Goal: Information Seeking & Learning: Learn about a topic

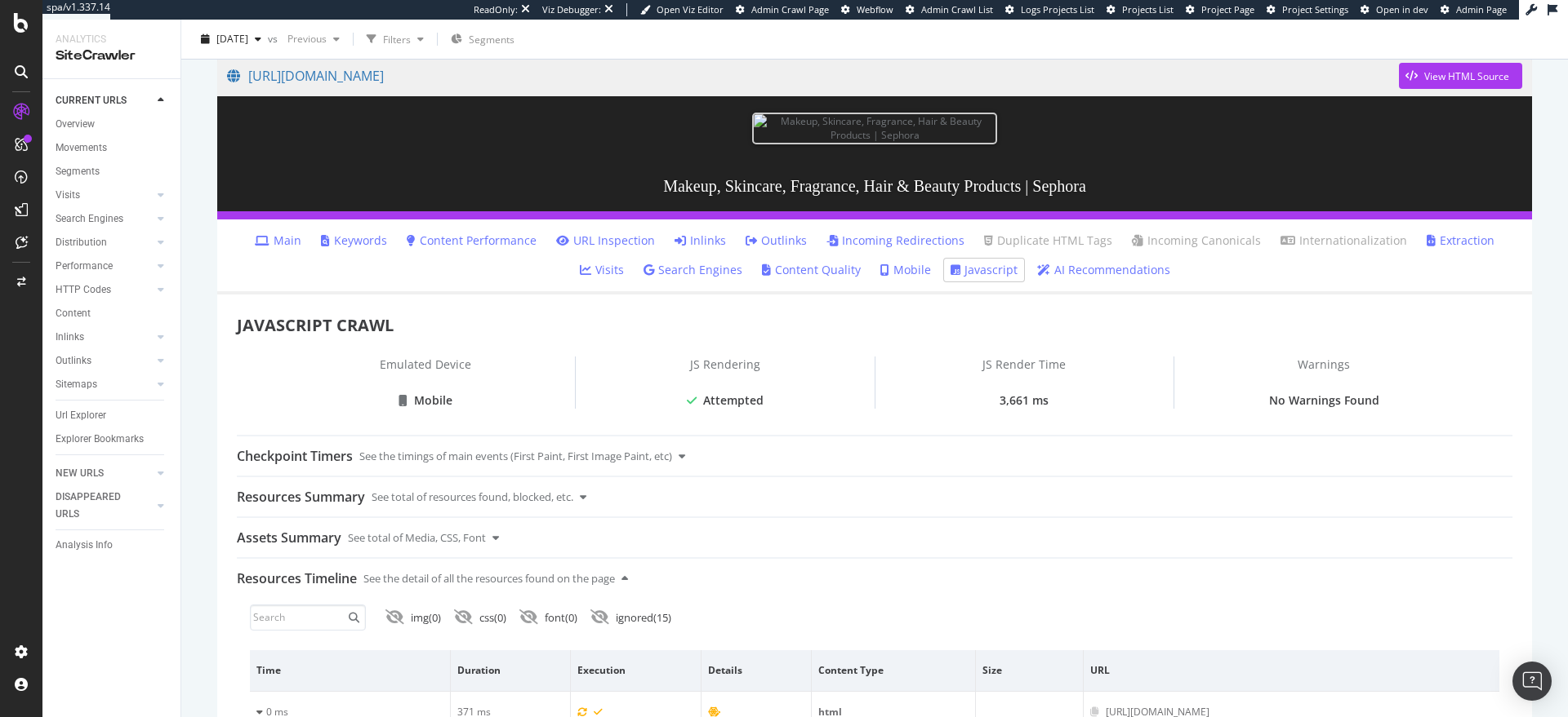
scroll to position [139, 0]
click at [1424, 78] on div "View HTML Source" at bounding box center [1466, 75] width 85 height 14
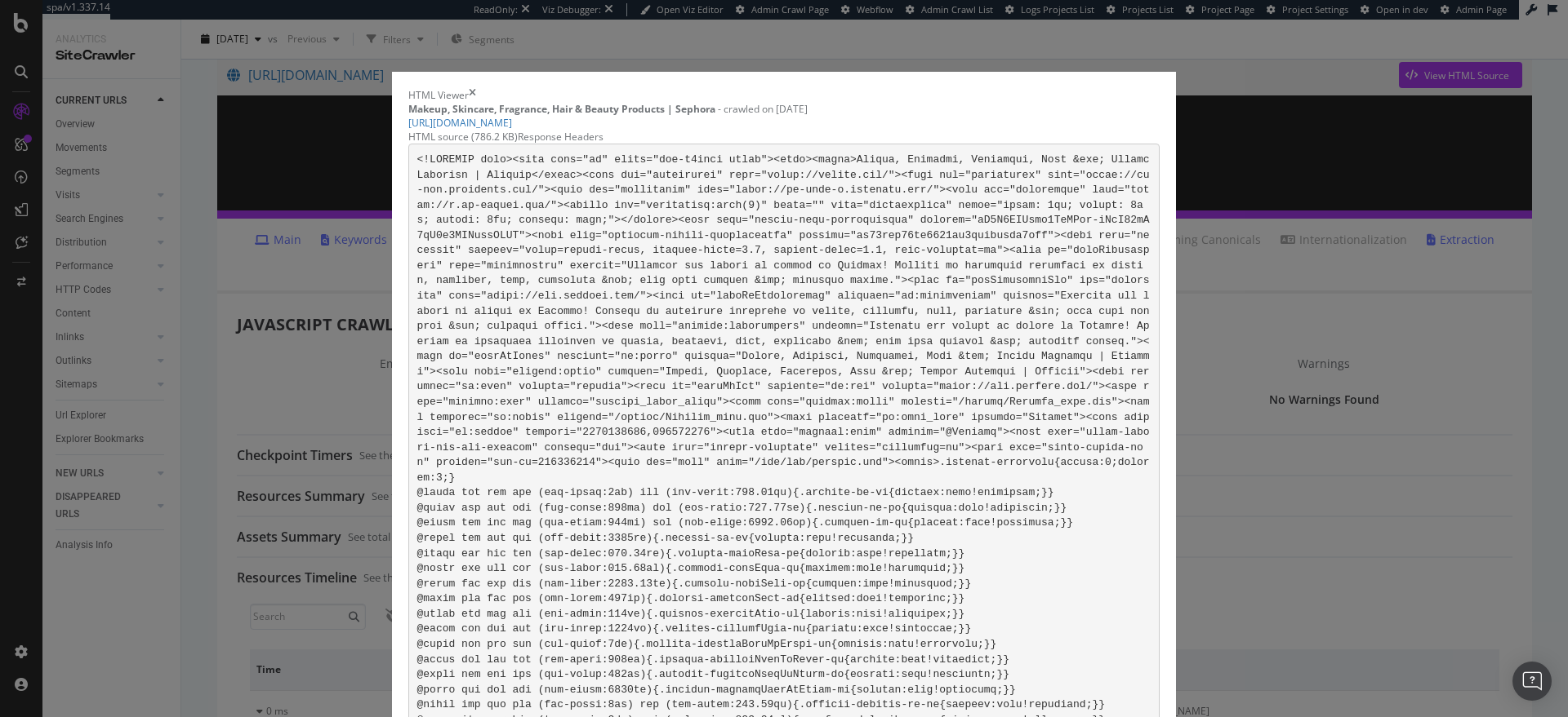
click at [1236, 57] on div "HTML Viewer Makeup, Skincare, Fragrance, Hair & Beauty Products | Sephora - cra…" at bounding box center [784, 358] width 1568 height 717
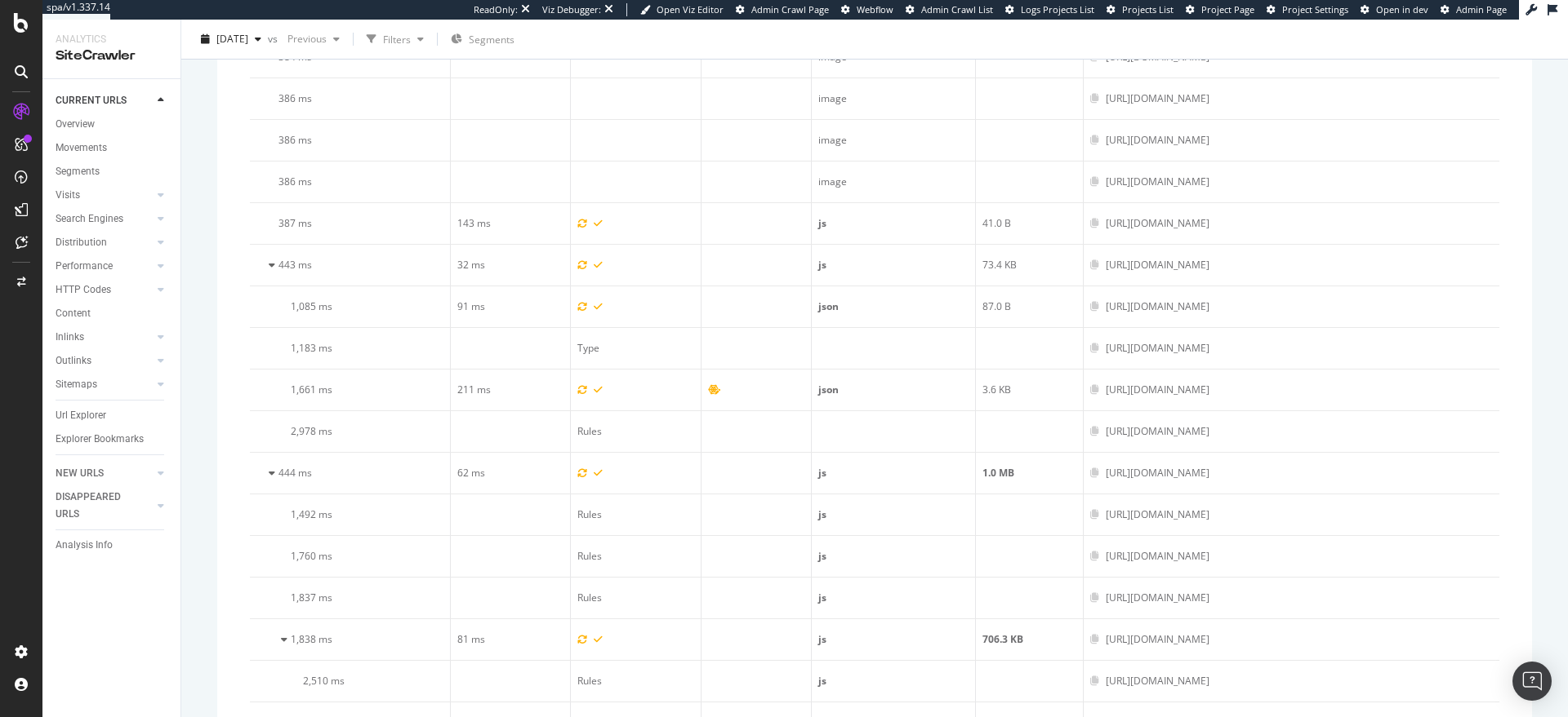
scroll to position [290, 0]
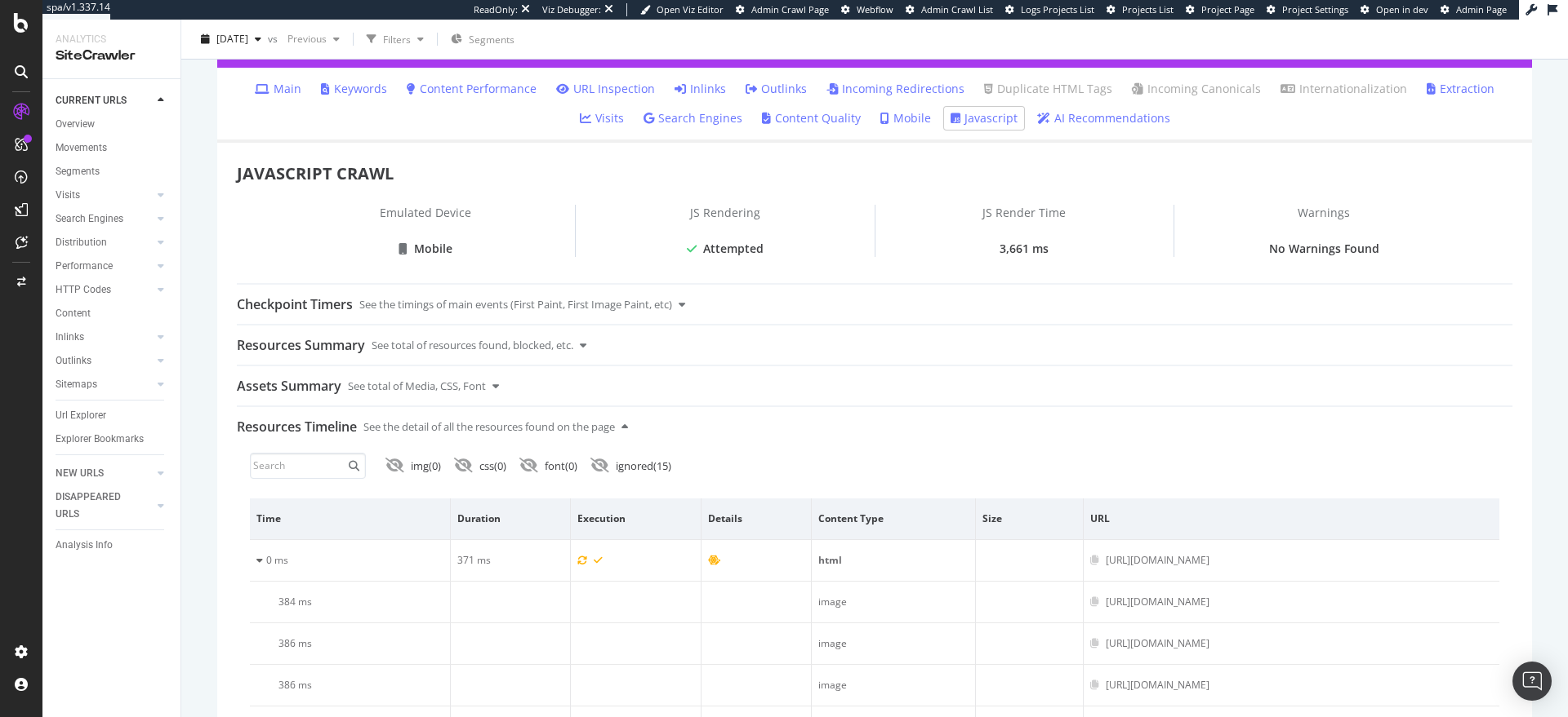
click at [260, 100] on li "Main" at bounding box center [278, 89] width 60 height 23
click at [259, 97] on link "Main" at bounding box center [278, 89] width 47 height 16
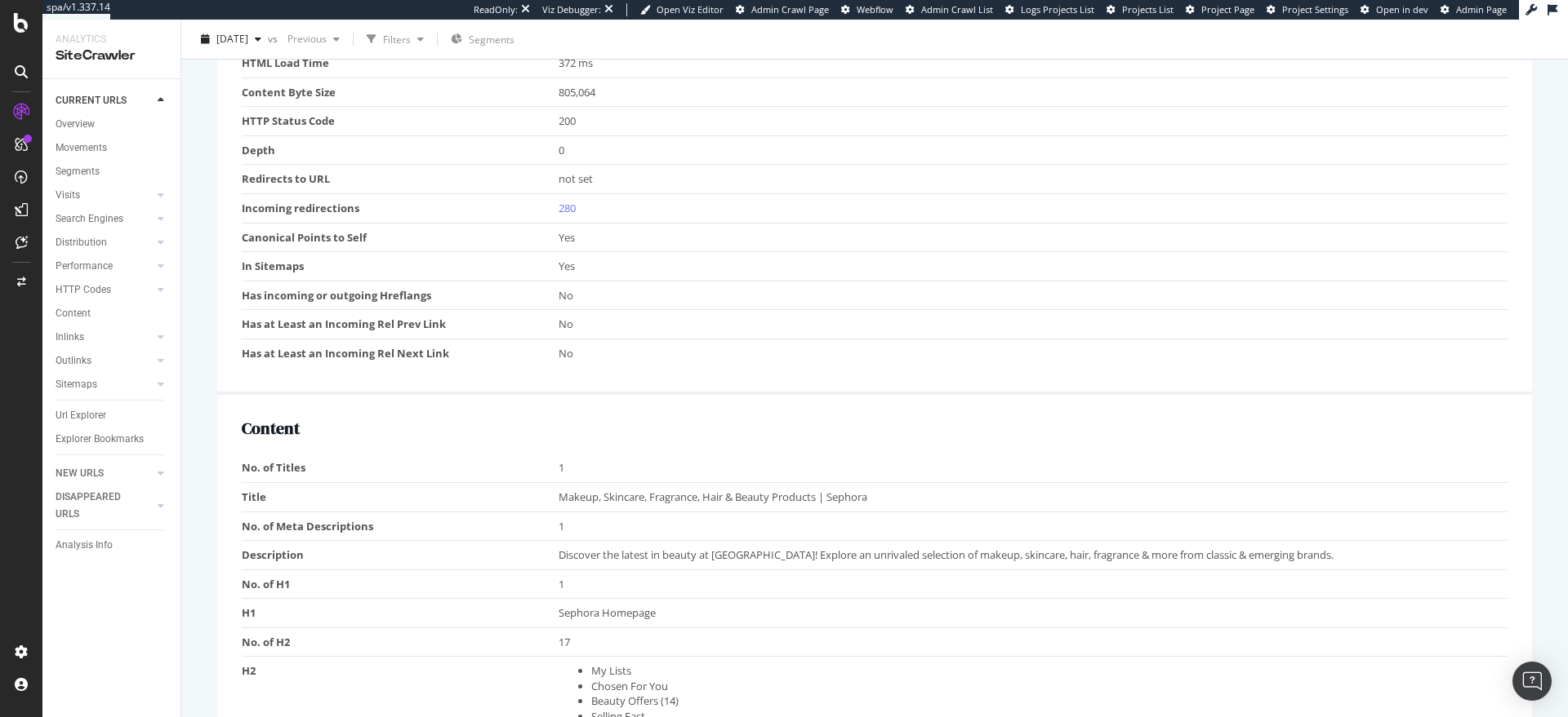
scroll to position [803, 0]
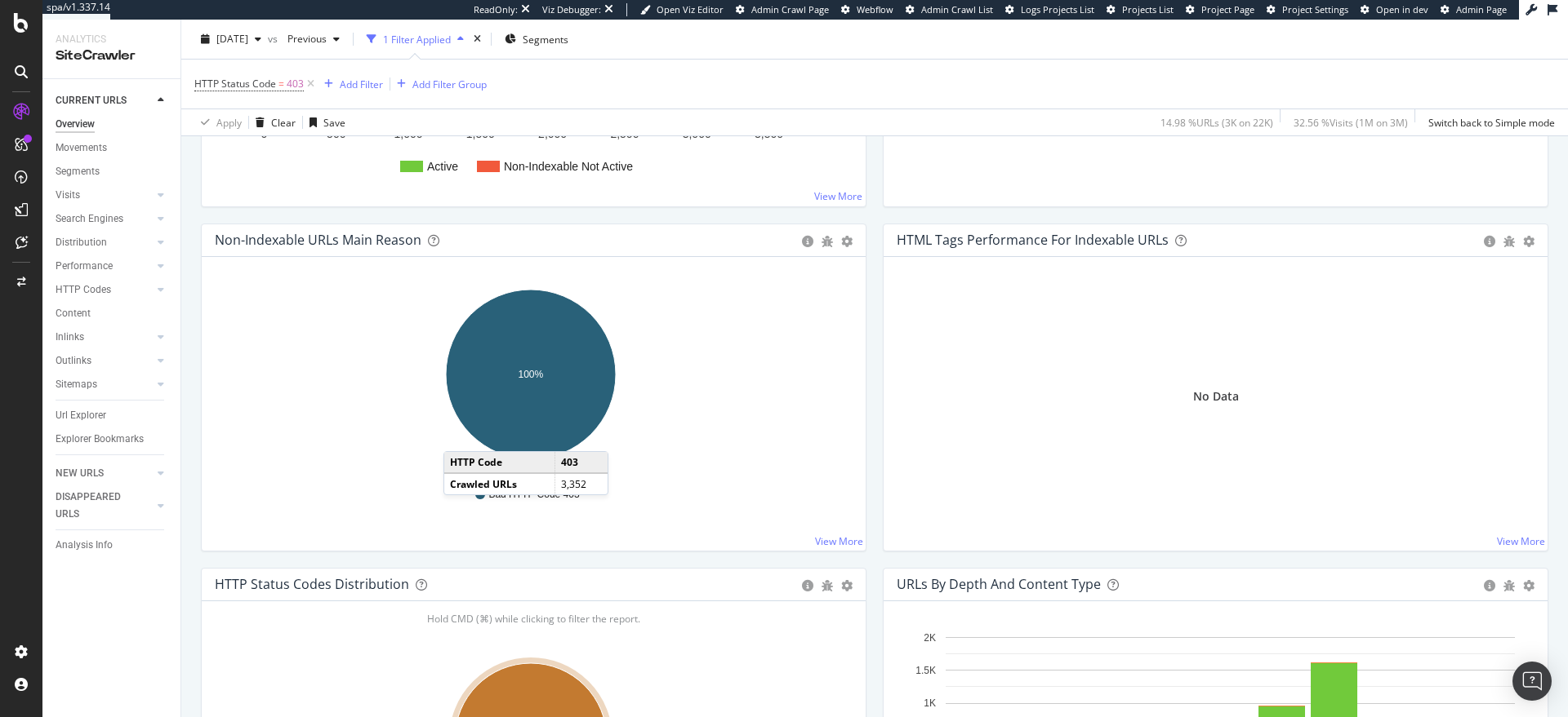
scroll to position [456, 0]
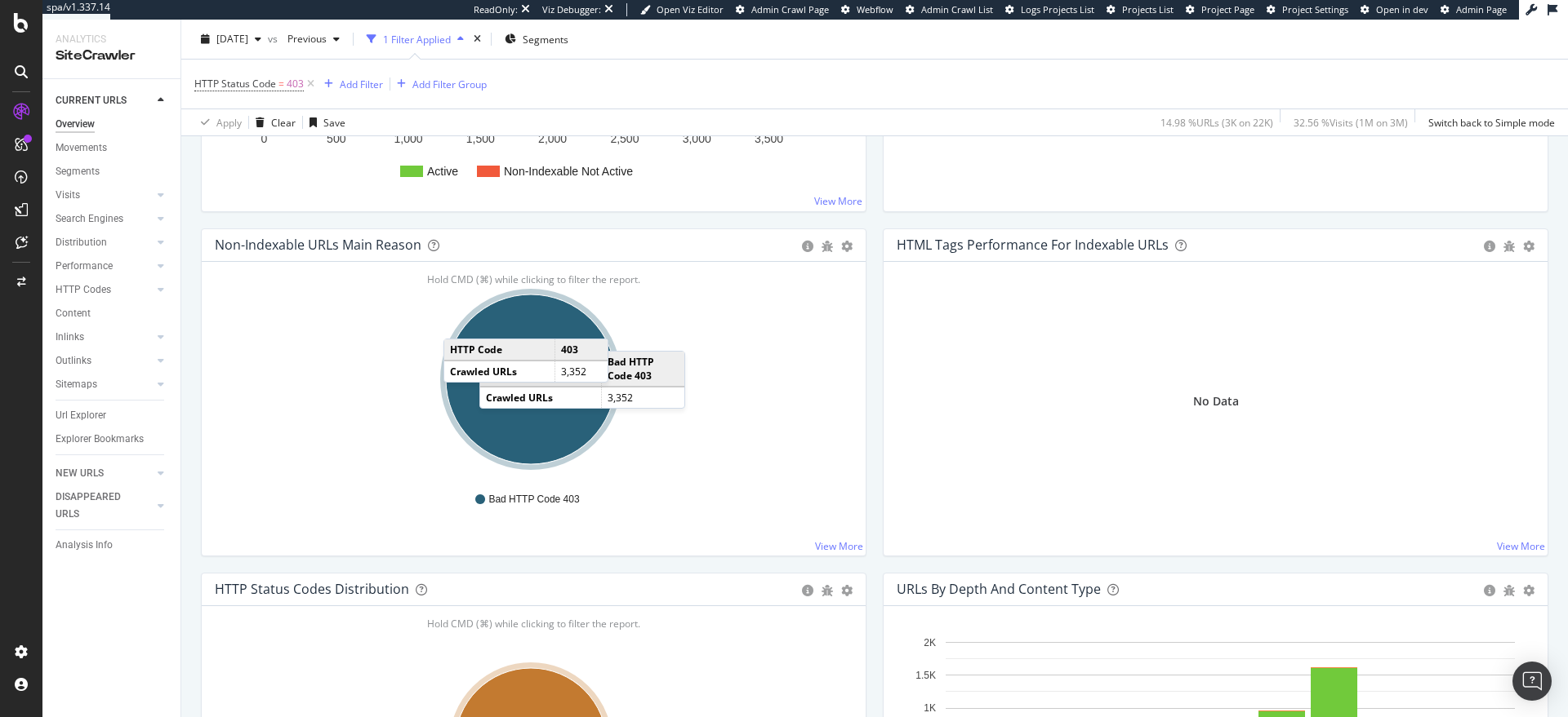
click at [496, 334] on ellipse "A chart." at bounding box center [530, 379] width 170 height 170
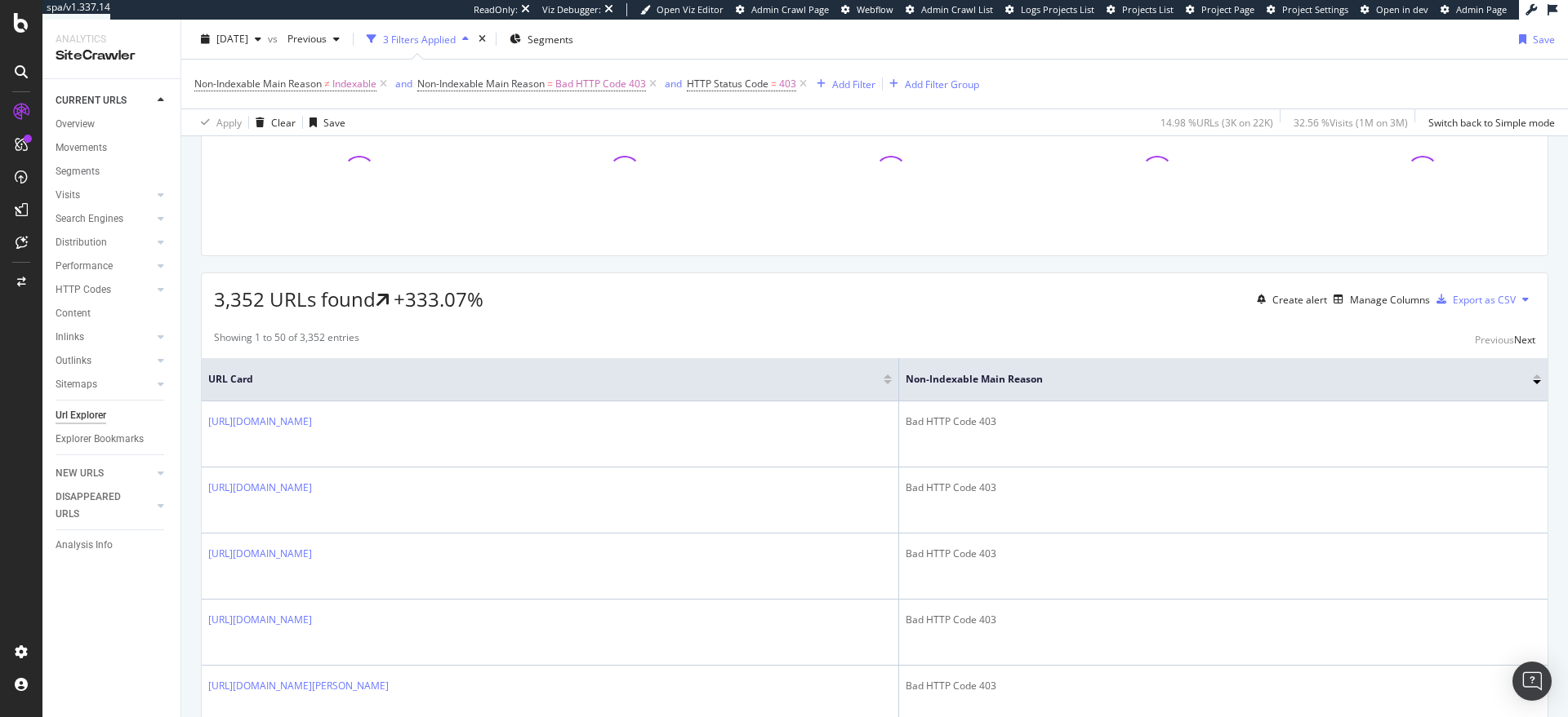
scroll to position [175, 0]
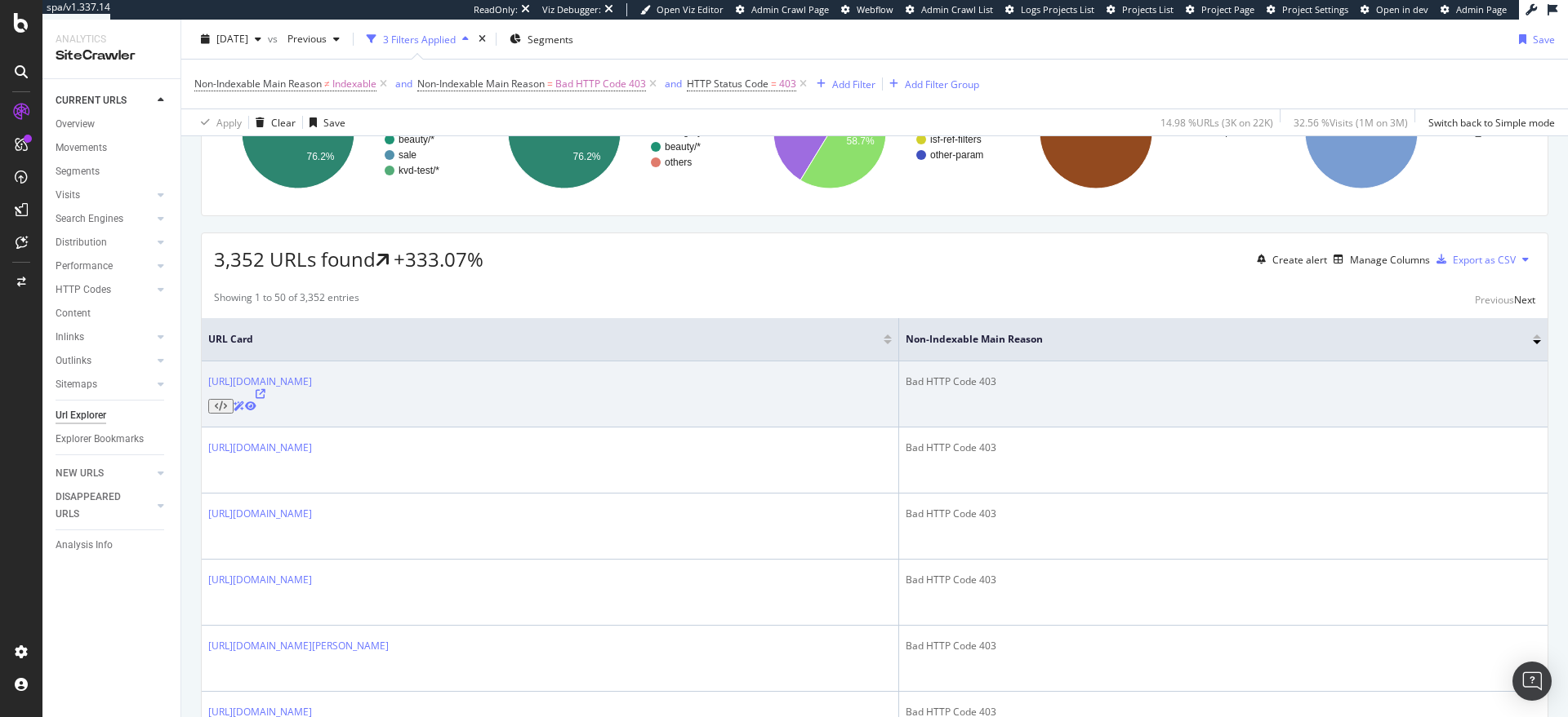
click at [227, 402] on icon at bounding box center [220, 407] width 12 height 10
